Goal: Task Accomplishment & Management: Use online tool/utility

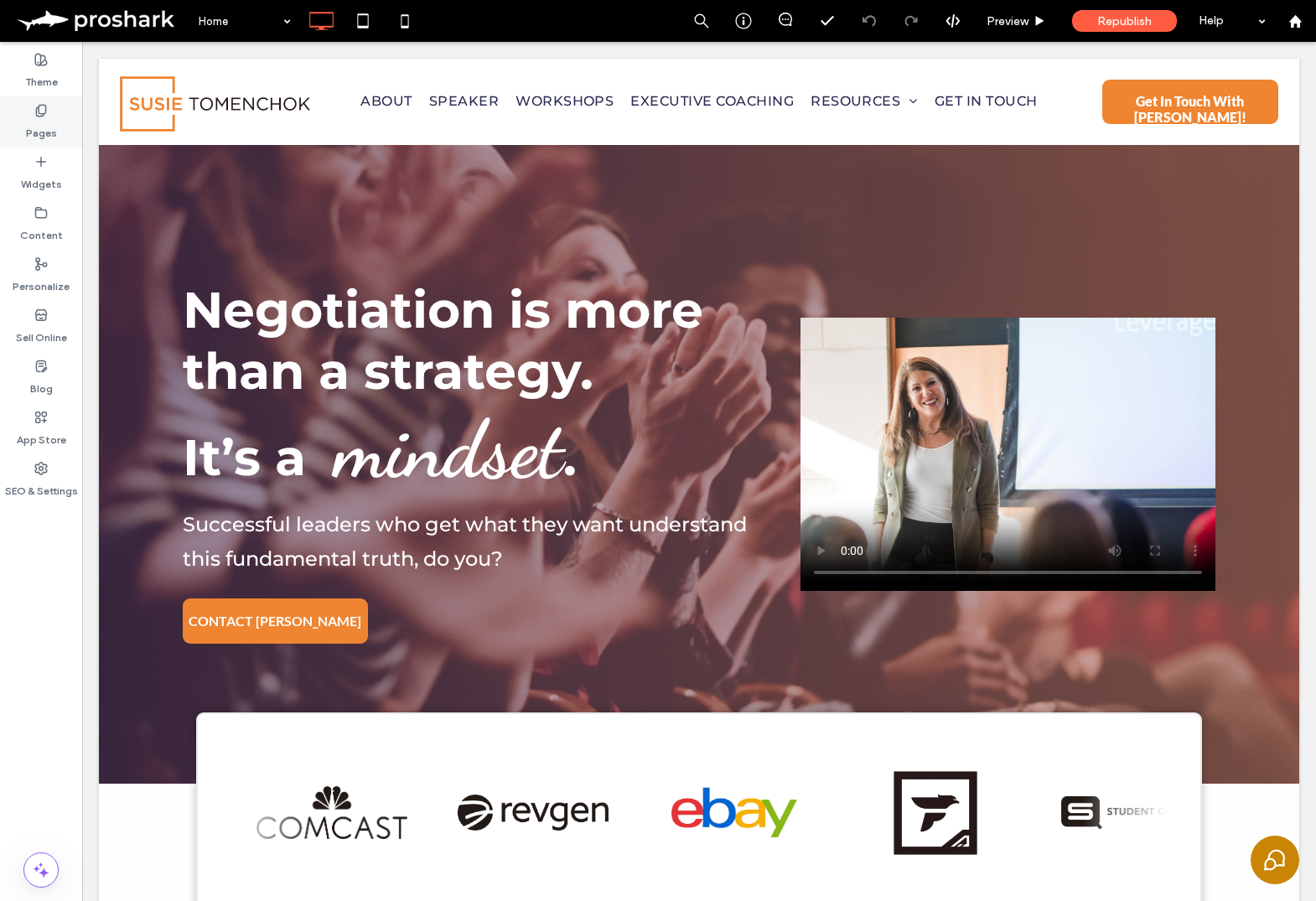
click at [38, 118] on label "Pages" at bounding box center [40, 129] width 31 height 24
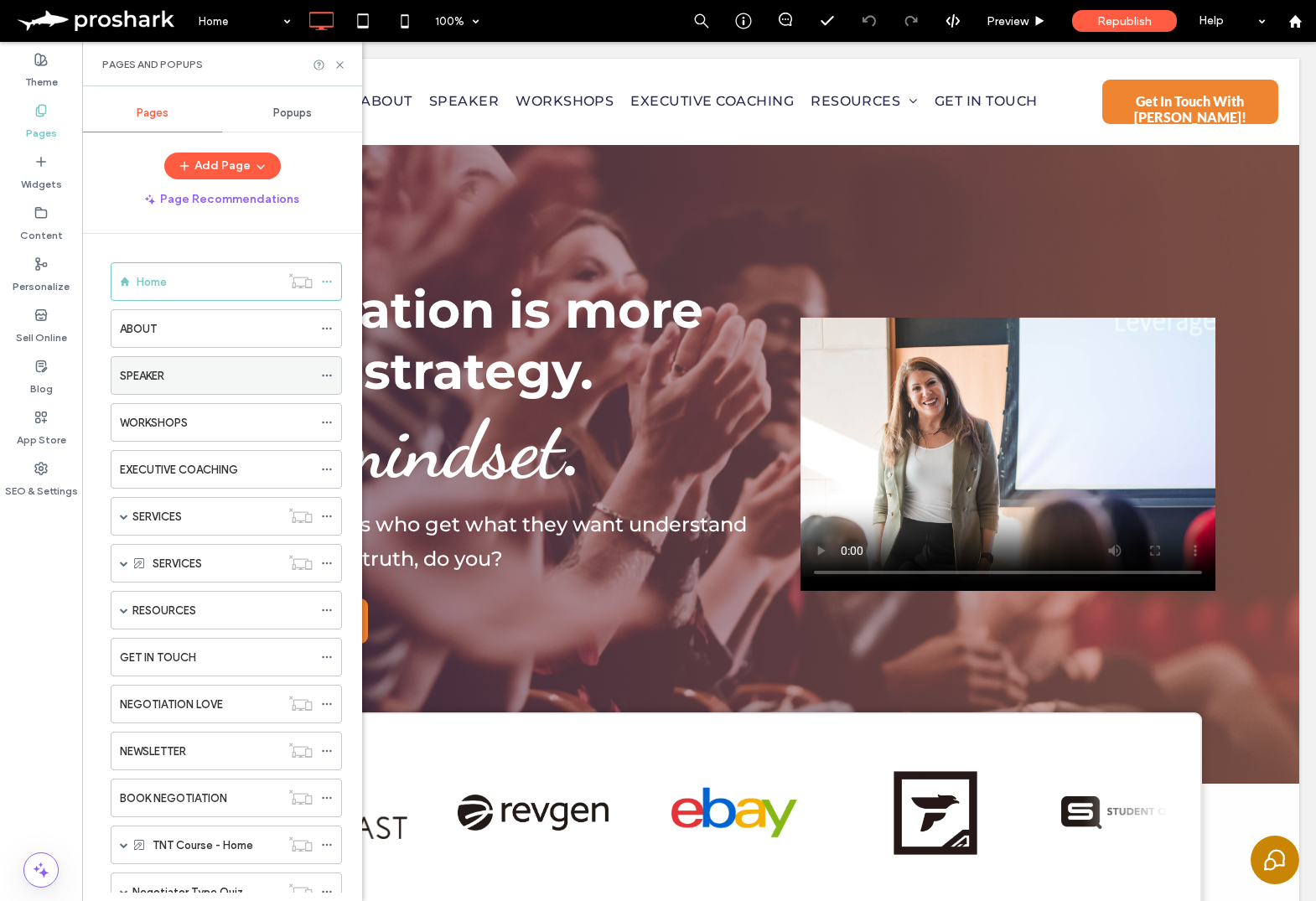
click at [318, 366] on div "SPEAKER" at bounding box center [226, 375] width 232 height 38
click at [325, 374] on icon at bounding box center [327, 376] width 12 height 12
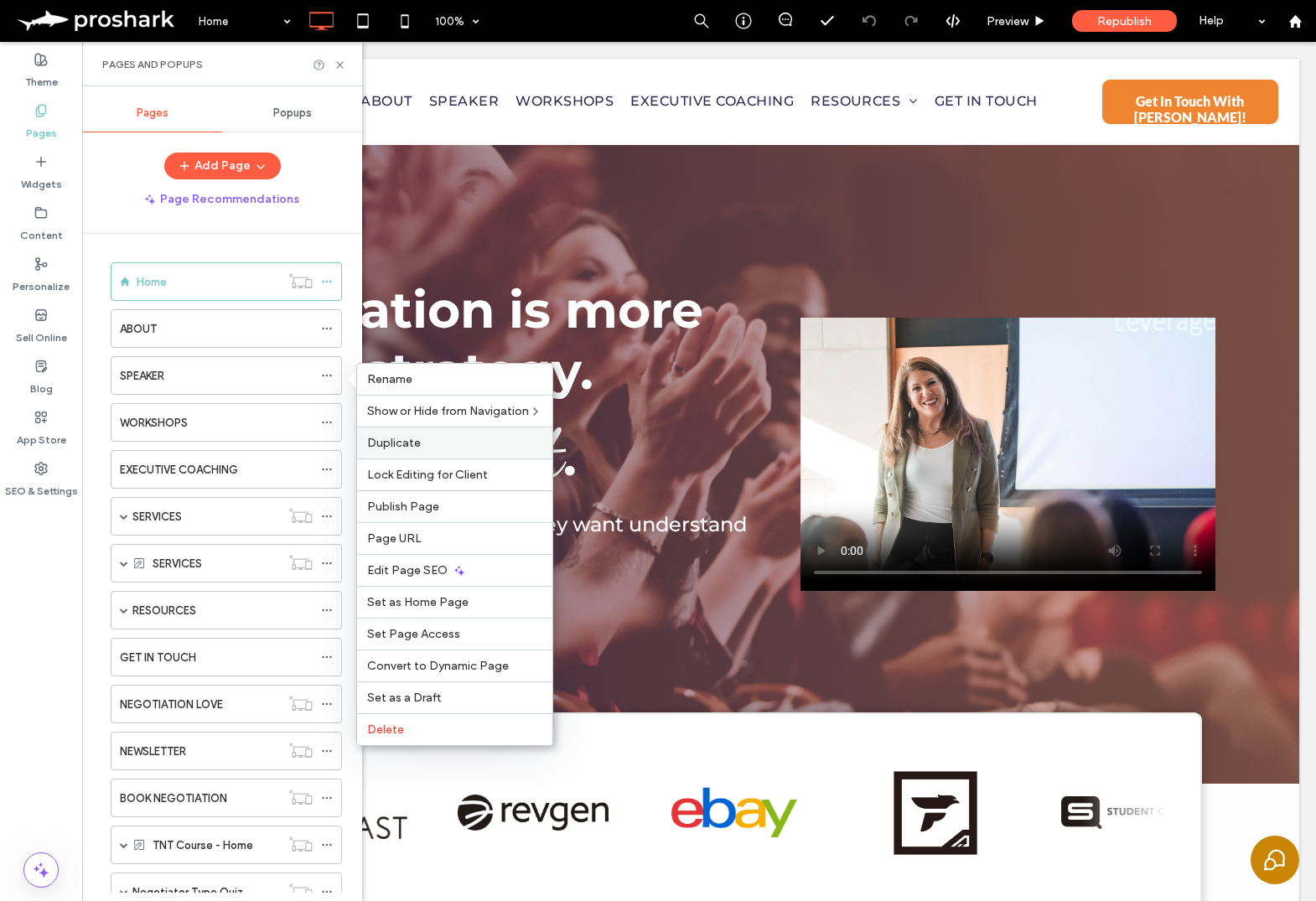
click at [427, 445] on label "Duplicate" at bounding box center [454, 443] width 175 height 14
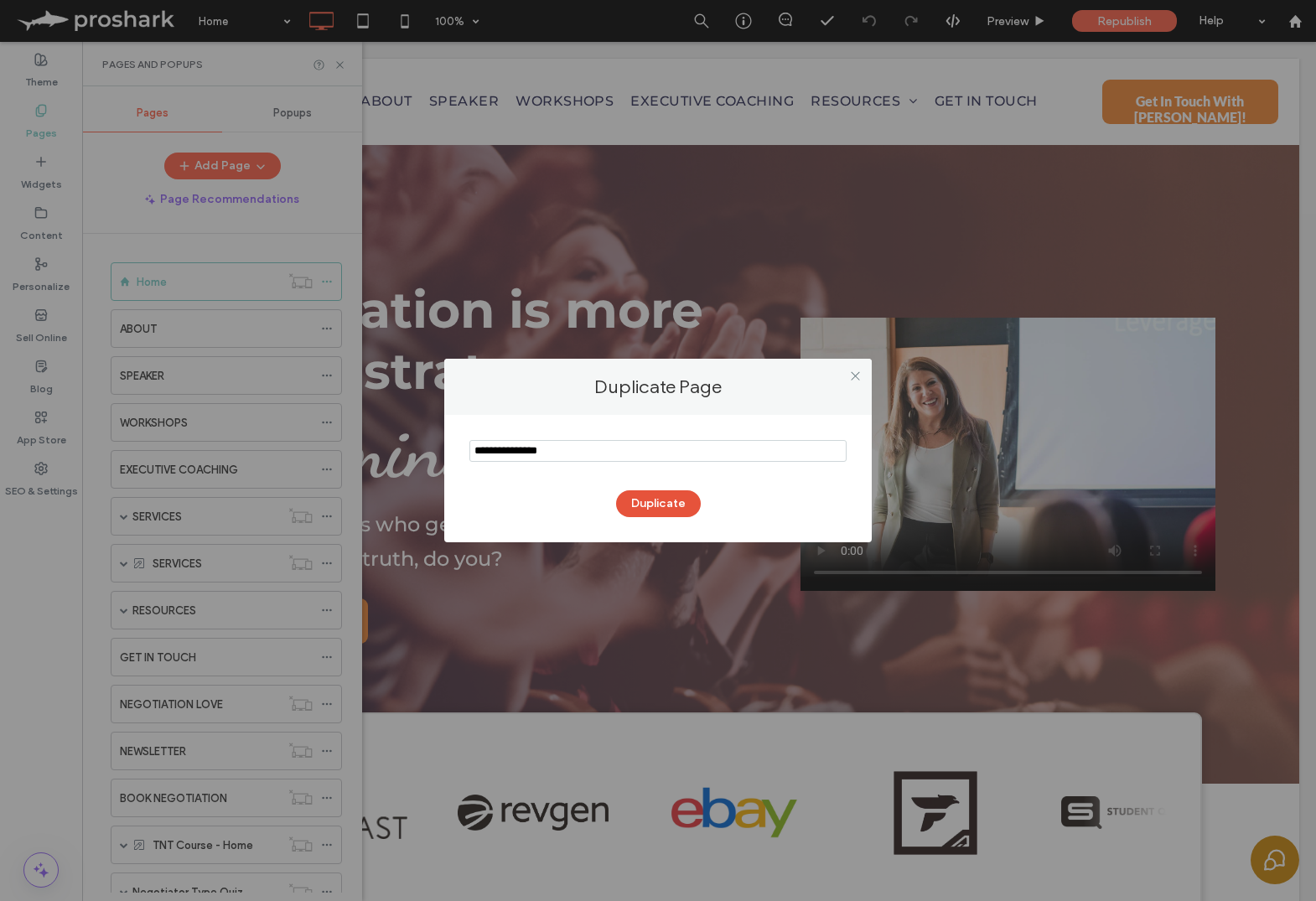
click at [652, 507] on button "Duplicate" at bounding box center [658, 503] width 85 height 27
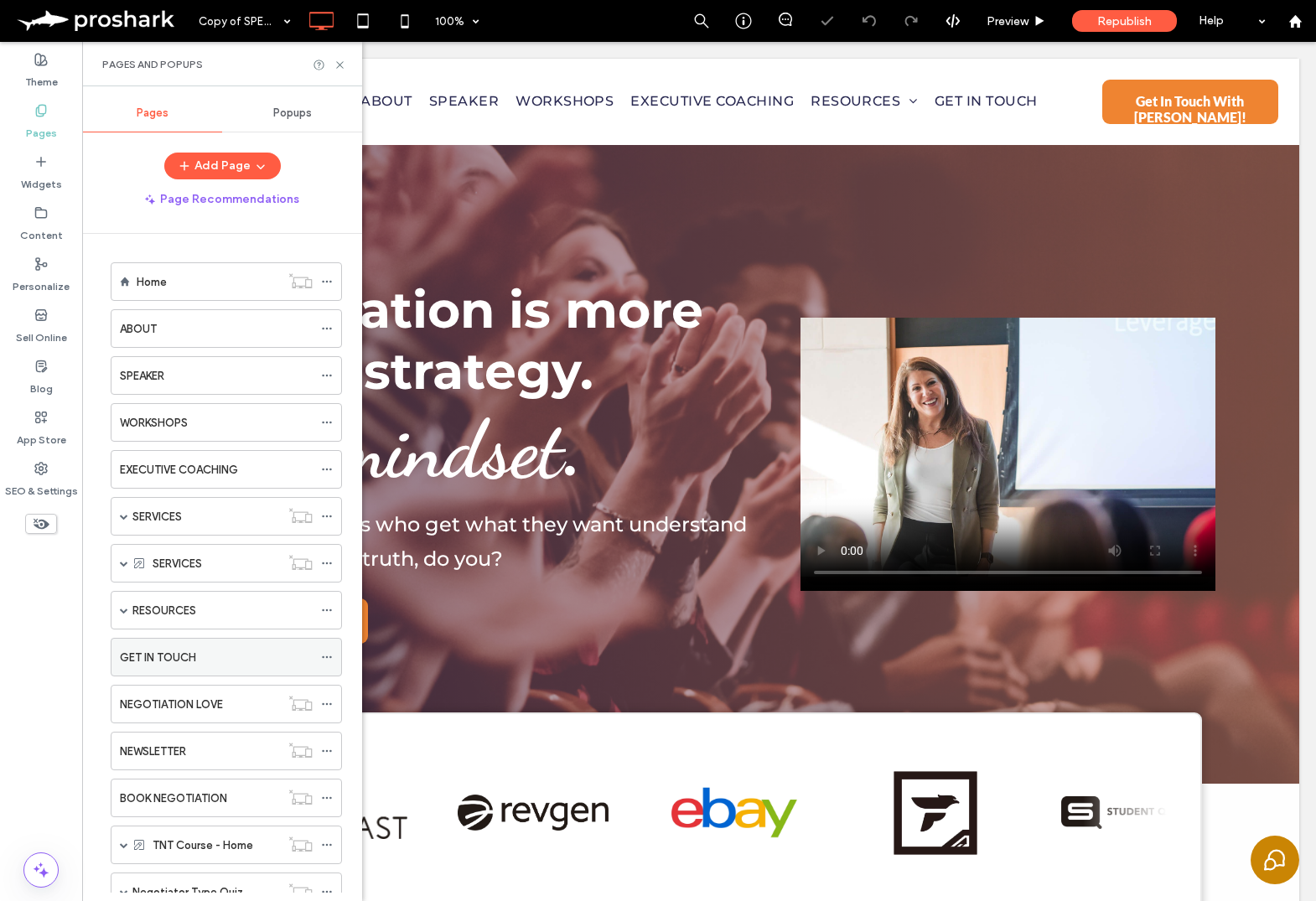
scroll to position [201, 0]
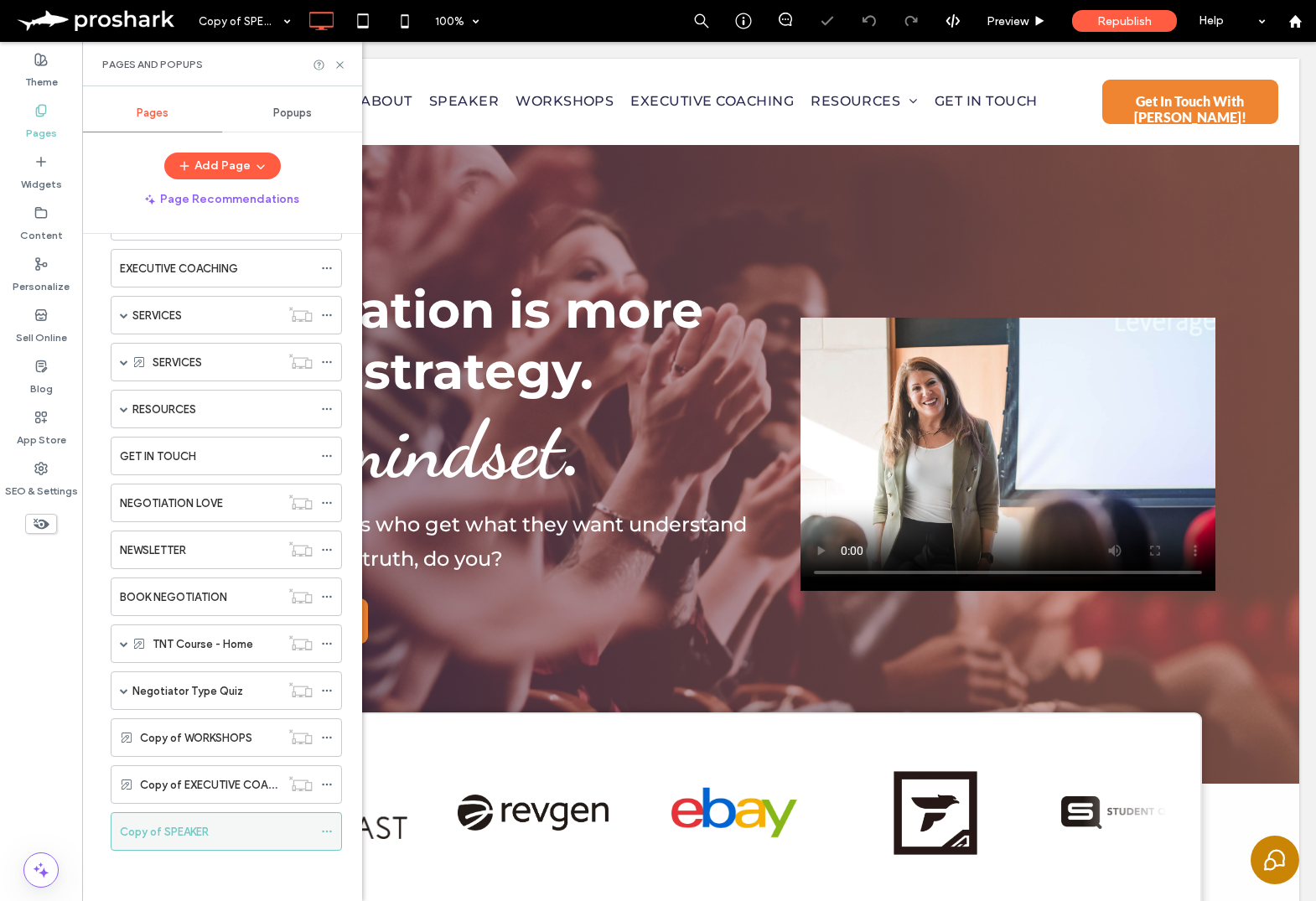
click at [326, 827] on icon at bounding box center [327, 831] width 12 height 12
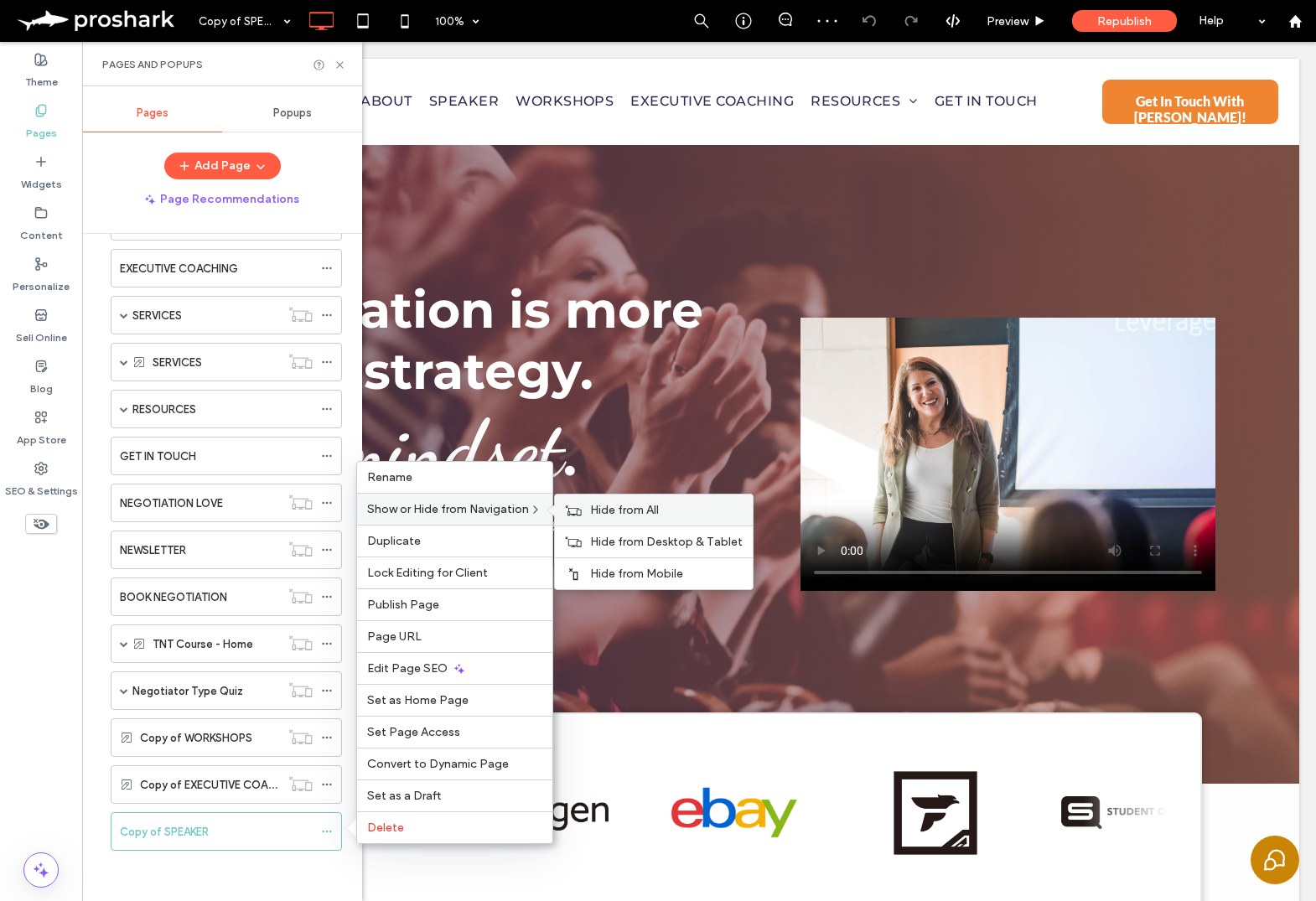
click at [658, 515] on span "Hide from All" at bounding box center [625, 510] width 69 height 14
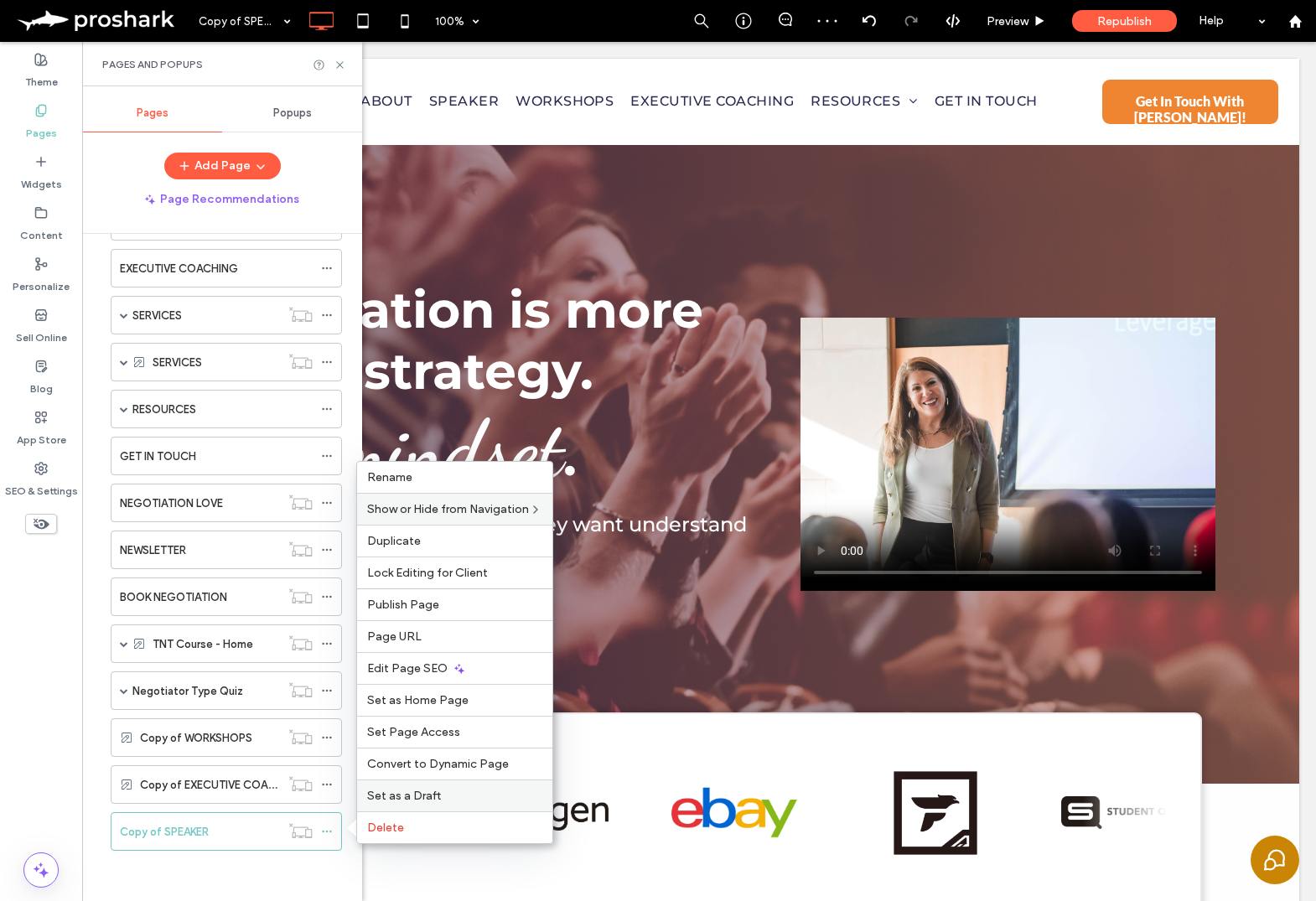
click at [417, 787] on div "Set as a Draft" at bounding box center [454, 796] width 195 height 32
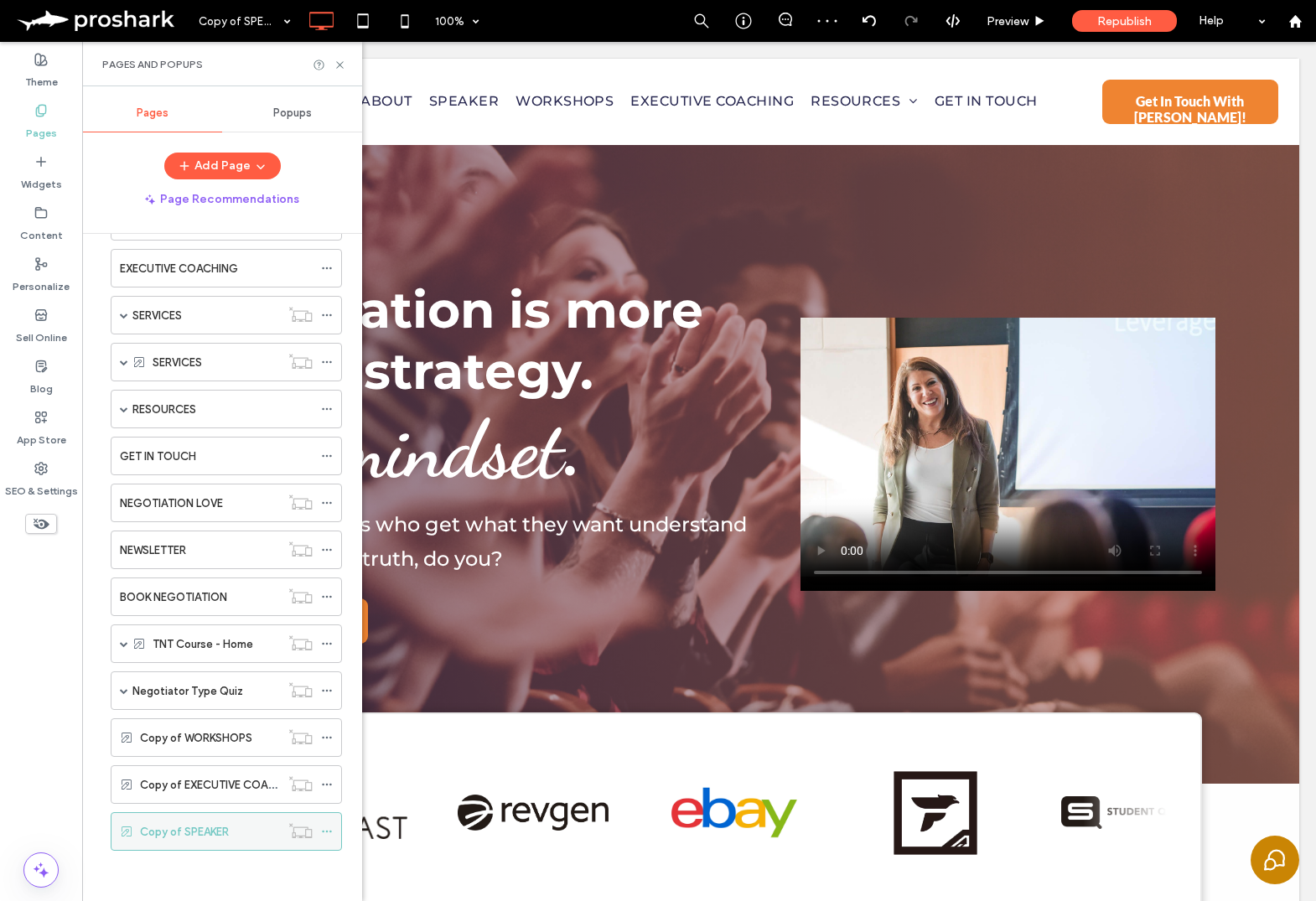
click at [327, 830] on icon at bounding box center [327, 831] width 12 height 12
click at [213, 735] on label "Copy of WORKSHOPS" at bounding box center [196, 738] width 112 height 30
click at [148, 836] on label "Copy of SPEAKER" at bounding box center [184, 832] width 89 height 30
click at [340, 64] on use at bounding box center [339, 64] width 7 height 7
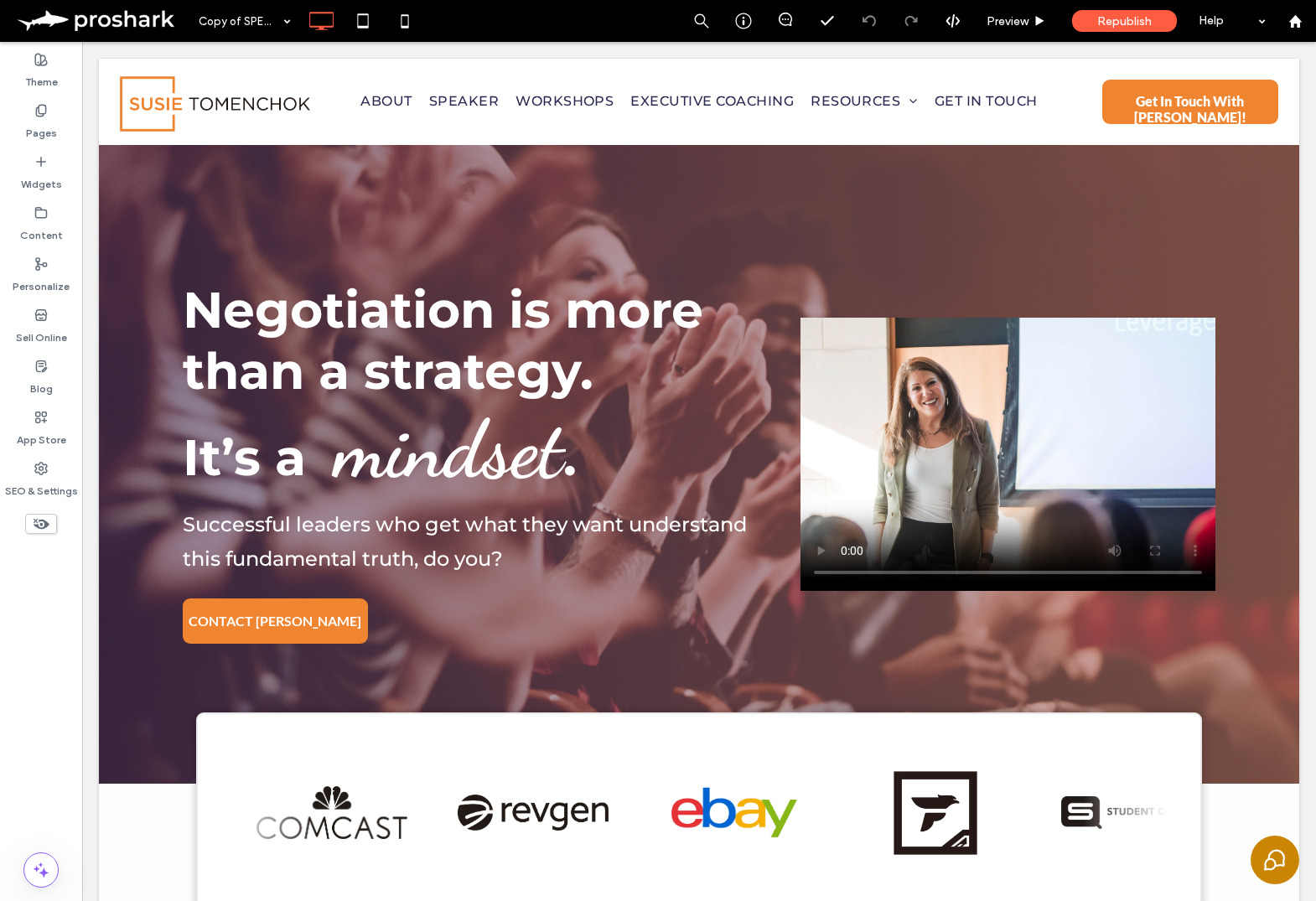
type input "**********"
type input "**"
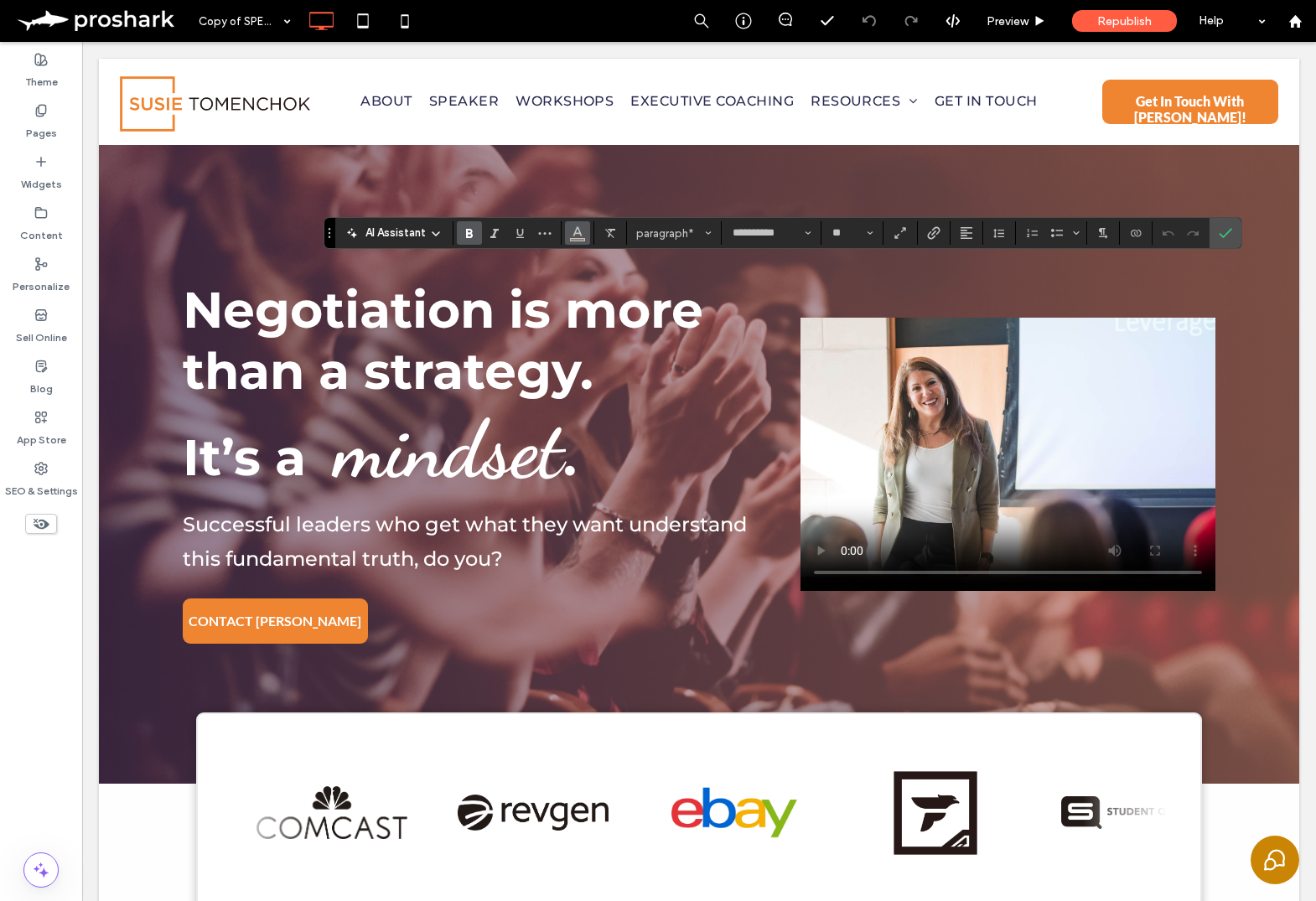
click at [578, 232] on icon "Color" at bounding box center [578, 232] width 14 height 14
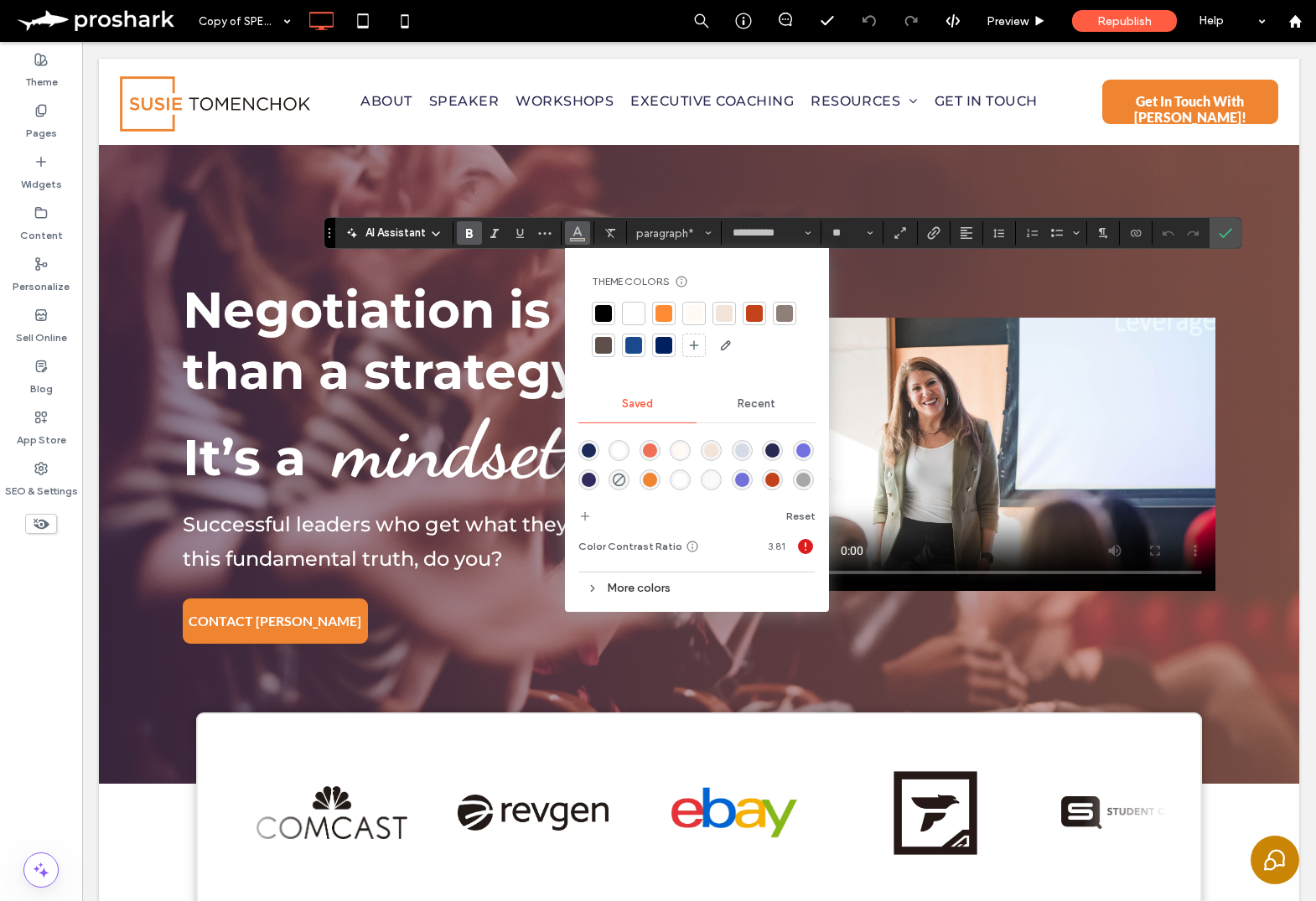
click at [747, 311] on div at bounding box center [754, 312] width 17 height 17
click at [1211, 233] on section at bounding box center [1225, 233] width 32 height 31
click at [1229, 229] on icon "Confirm" at bounding box center [1225, 234] width 14 height 14
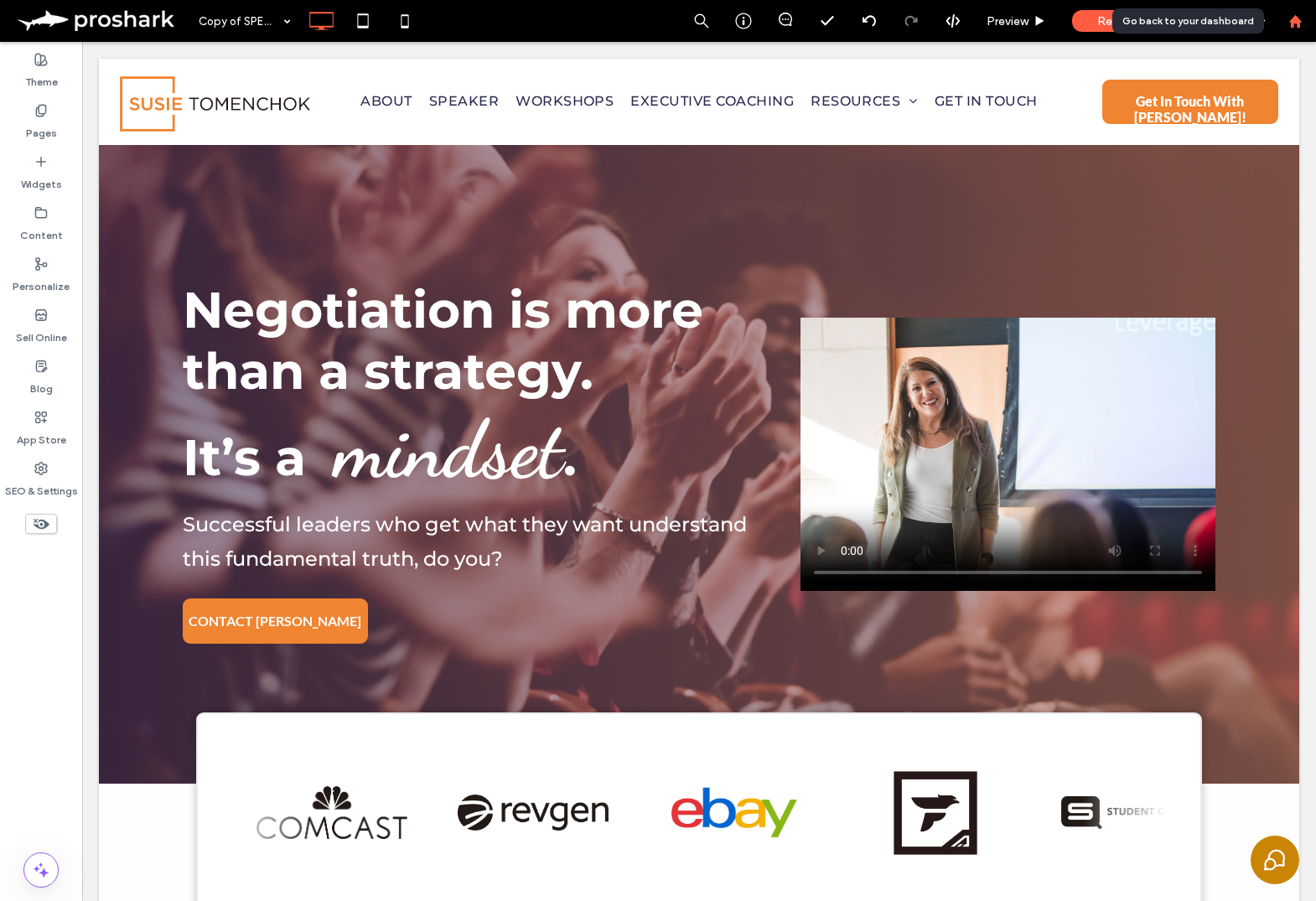
click at [1285, 9] on div at bounding box center [1294, 21] width 42 height 42
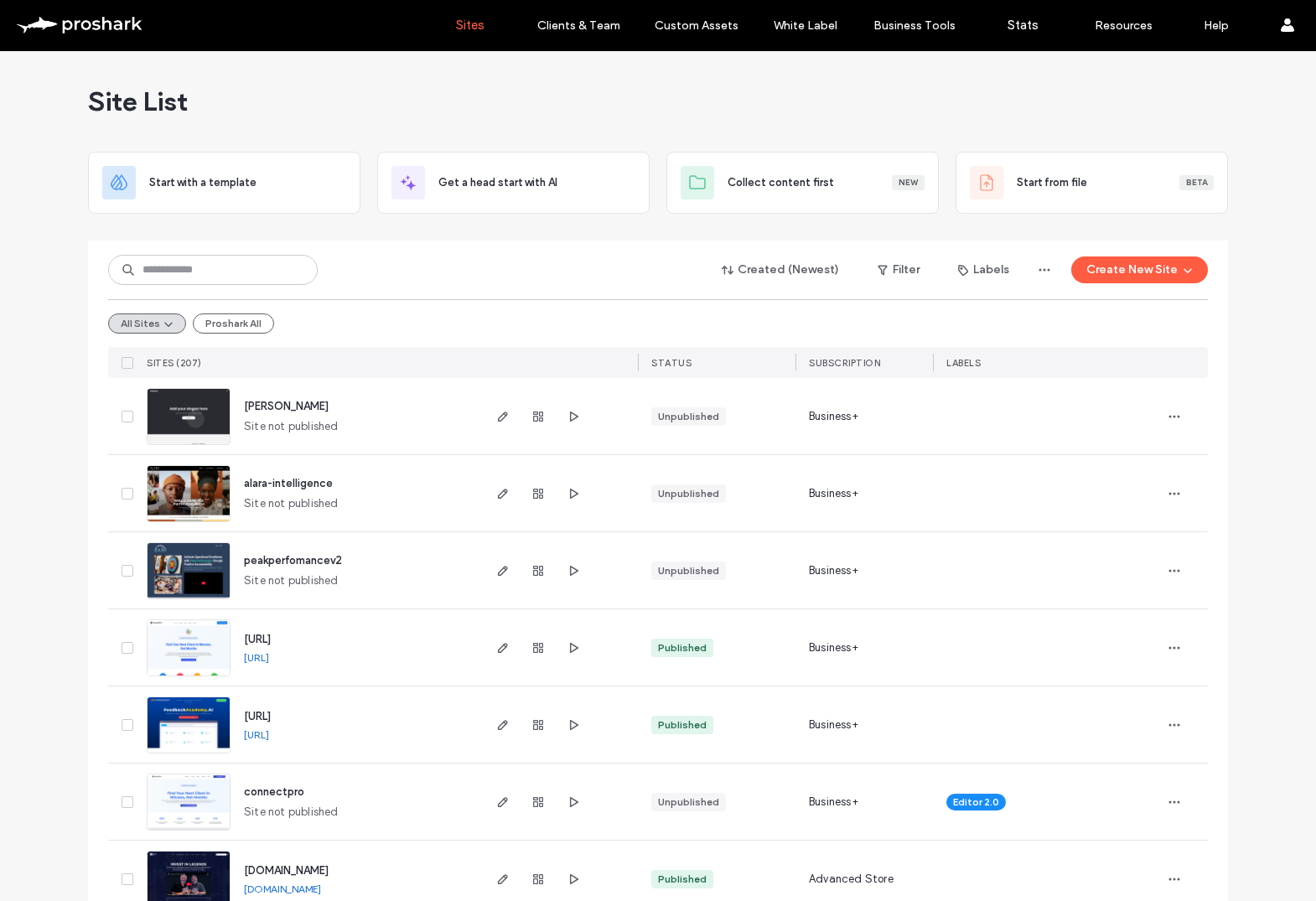
click at [282, 555] on span "peakperfomancev2" at bounding box center [292, 560] width 98 height 13
